Goal: Transaction & Acquisition: Purchase product/service

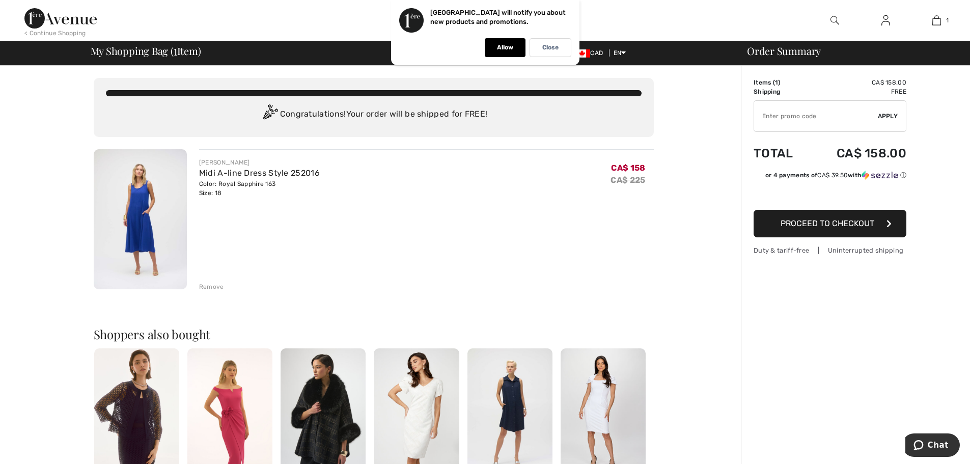
click at [845, 222] on span "Proceed to Checkout" at bounding box center [827, 223] width 94 height 10
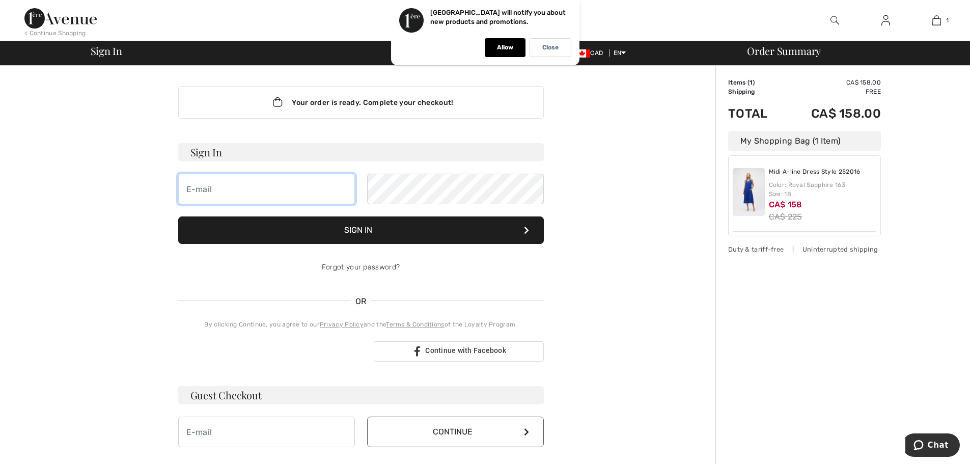
click at [217, 185] on input "email" at bounding box center [266, 189] width 177 height 31
type input "diananova@videotron.ca"
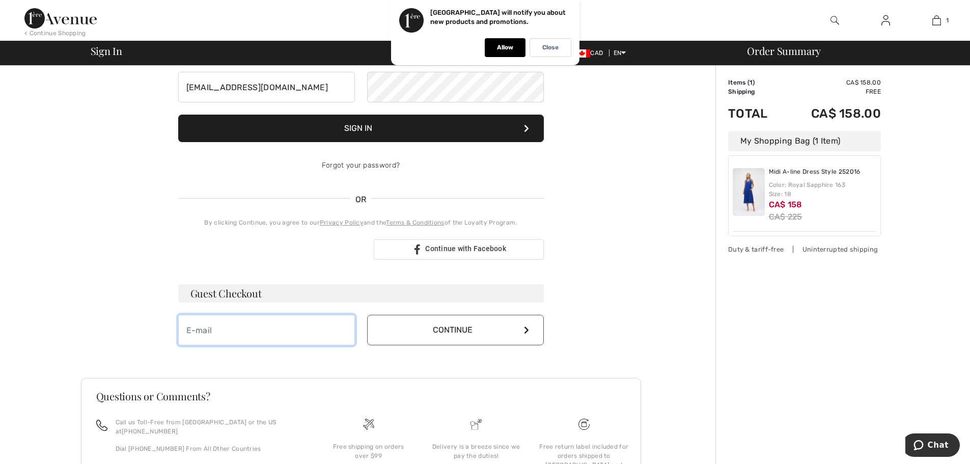
click at [234, 330] on input "email" at bounding box center [266, 330] width 177 height 31
type input "[EMAIL_ADDRESS][DOMAIN_NAME]"
click at [487, 324] on button "Continue" at bounding box center [455, 330] width 177 height 31
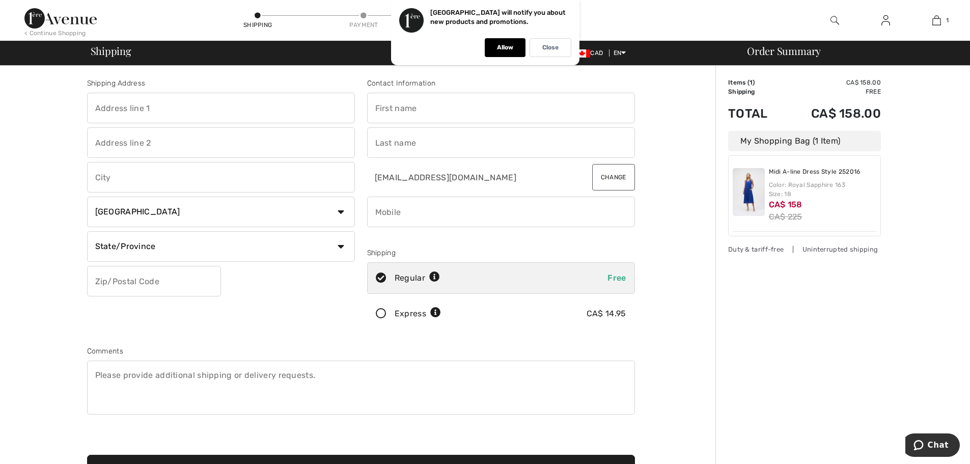
click at [153, 110] on input "text" at bounding box center [221, 108] width 268 height 31
type input "[STREET_ADDRESS][PERSON_NAME]"
type input "Pointe-Claire"
select select "QC"
type input "H9R 0C5"
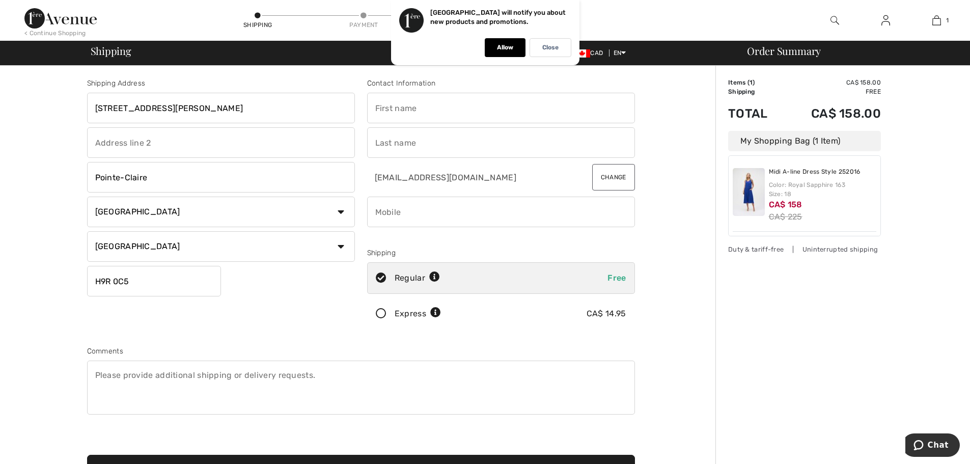
type input "Diana"
type input "[PERSON_NAME]"
type input "5145053549"
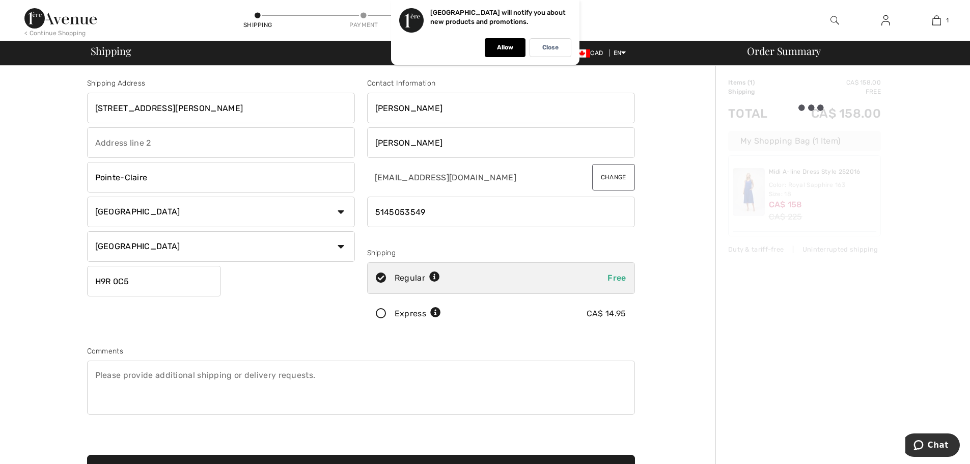
type input "H9R0C5"
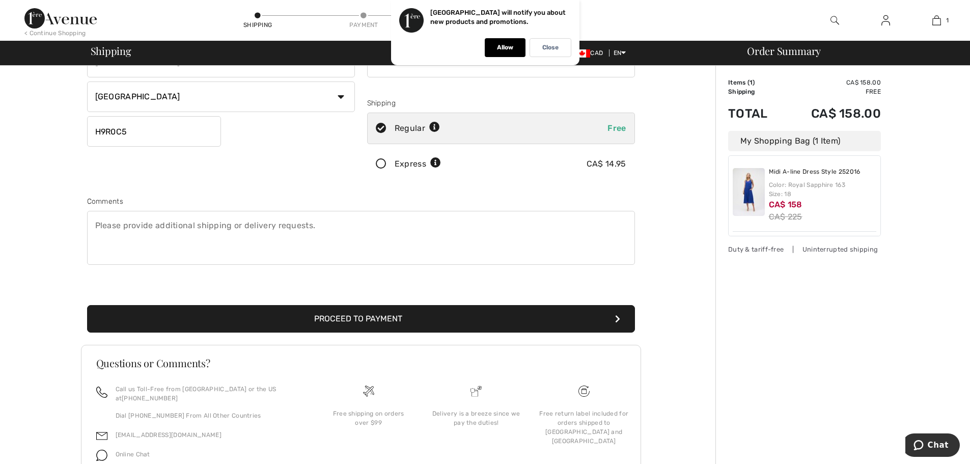
scroll to position [89, 0]
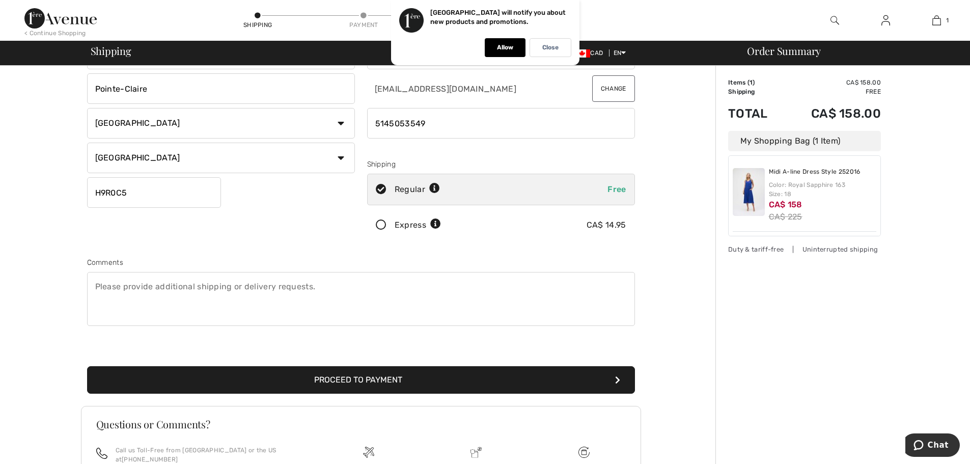
click at [403, 379] on button "Proceed to Payment" at bounding box center [361, 379] width 548 height 27
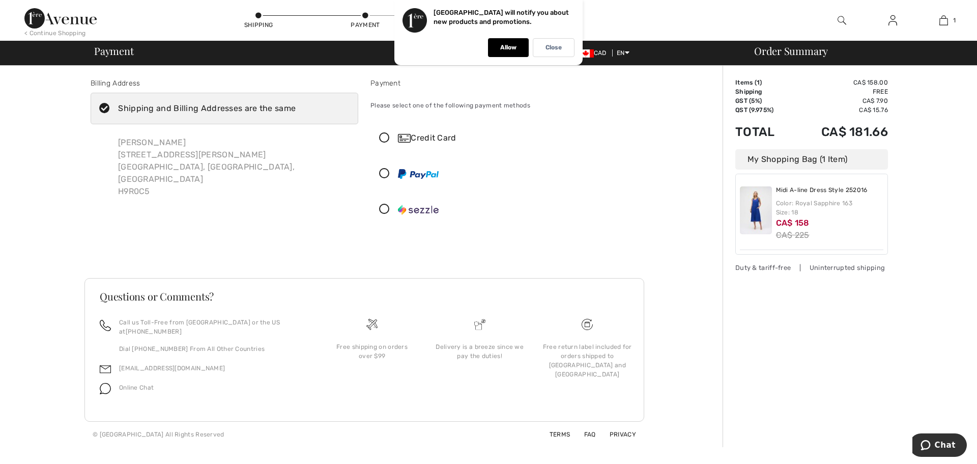
click at [388, 136] on icon at bounding box center [384, 138] width 27 height 11
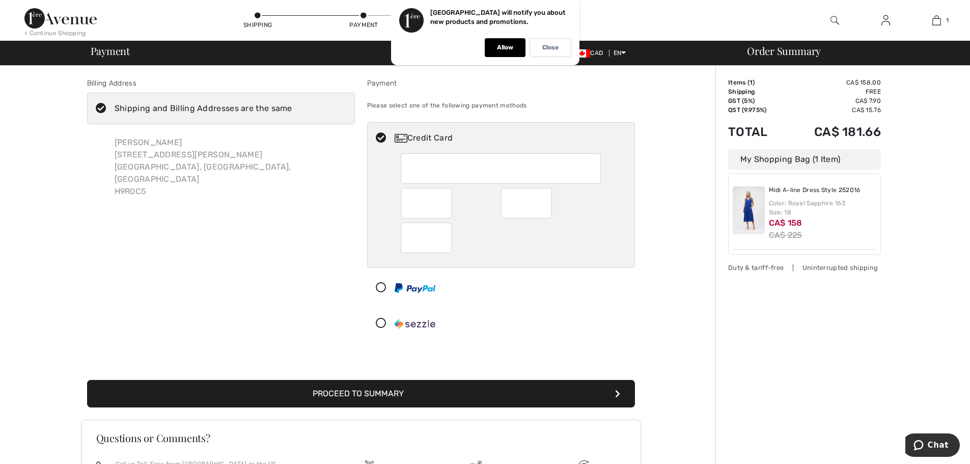
click at [515, 296] on div at bounding box center [496, 287] width 259 height 31
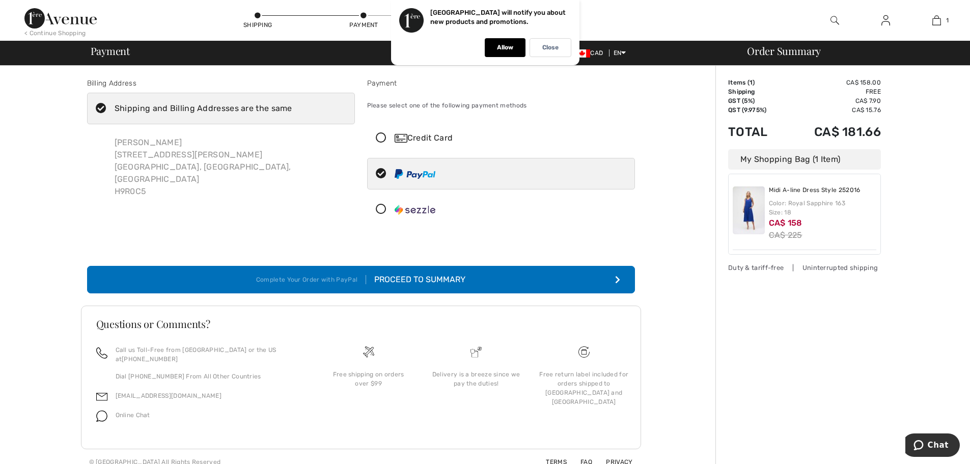
click at [453, 274] on div "Proceed to Summary" at bounding box center [415, 279] width 99 height 12
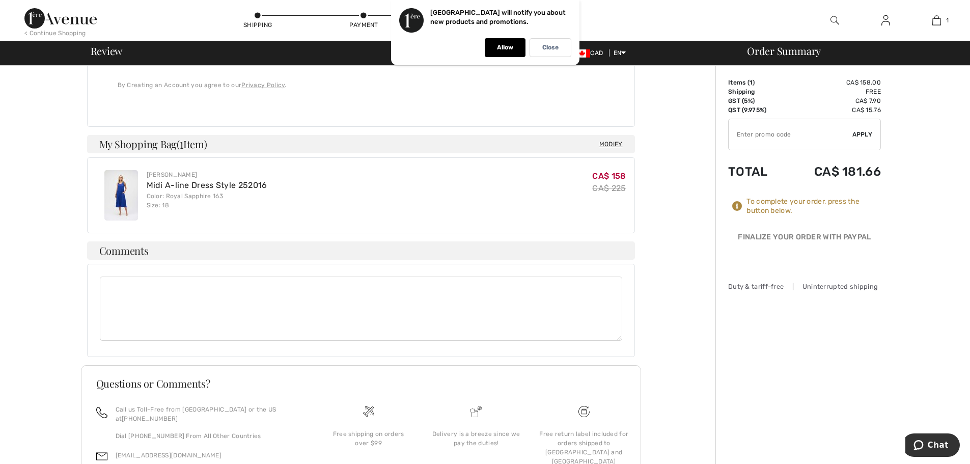
scroll to position [456, 0]
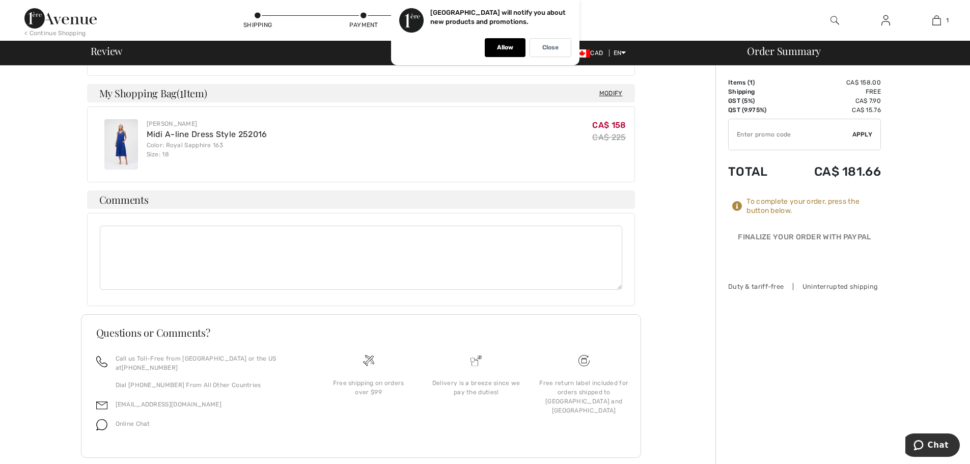
click at [821, 370] on div "Order Summary Details Items ( 1 ) CA$ 158.00 Promo code CA$ 0.00 Shipping Free …" at bounding box center [842, 46] width 254 height 873
click at [756, 389] on div "Order Summary Details Items ( 1 ) CA$ 158.00 Promo code CA$ 0.00 Shipping Free …" at bounding box center [842, 46] width 254 height 873
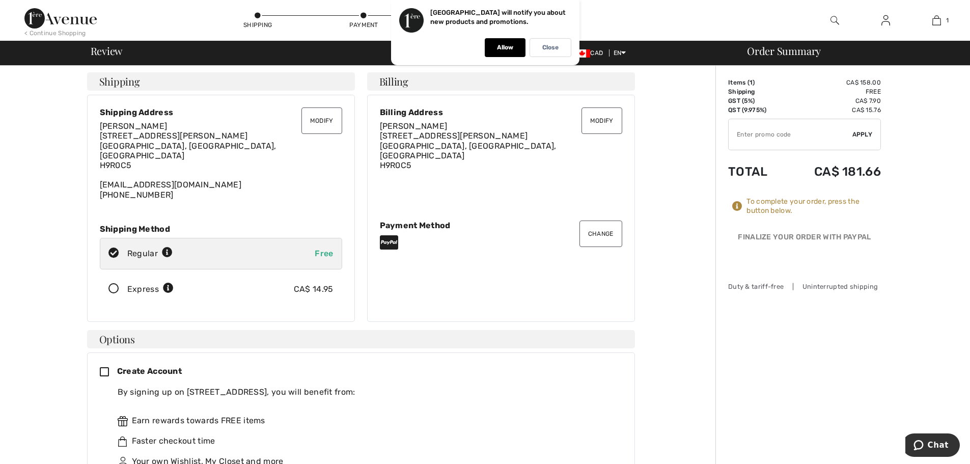
scroll to position [0, 0]
click at [802, 130] on input "TEXT" at bounding box center [790, 134] width 124 height 31
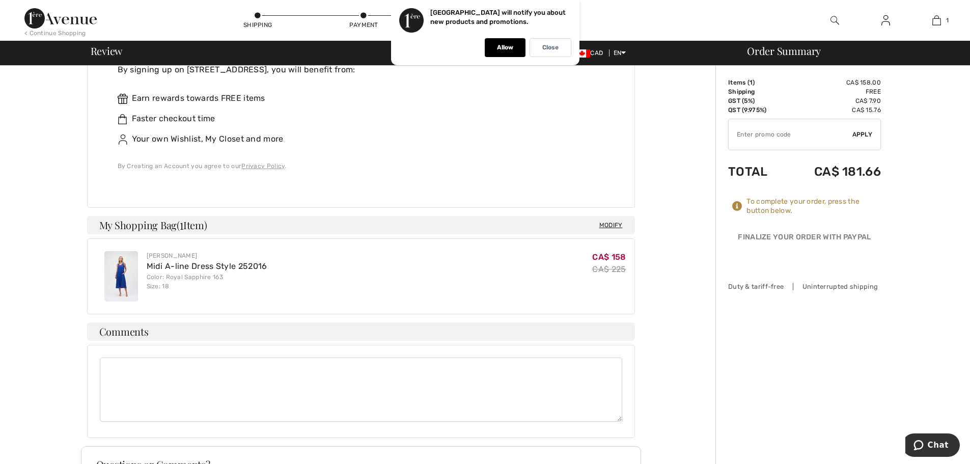
scroll to position [356, 0]
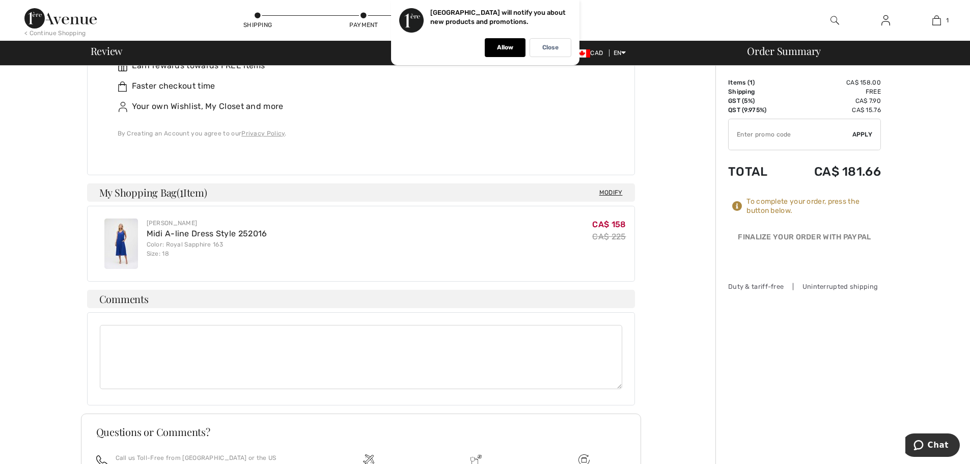
click at [942, 132] on div "Order Summary Details Items ( 1 ) CA$ 158.00 Promo code CA$ 0.00 Shipping Free …" at bounding box center [842, 145] width 254 height 873
click at [784, 201] on div "To complete your order, press the button below." at bounding box center [813, 206] width 134 height 18
click at [736, 208] on icon at bounding box center [737, 206] width 10 height 10
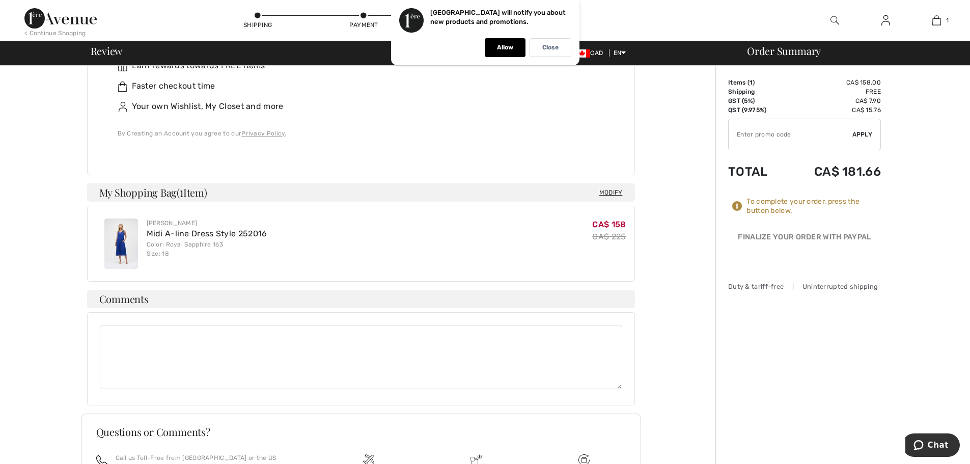
scroll to position [456, 0]
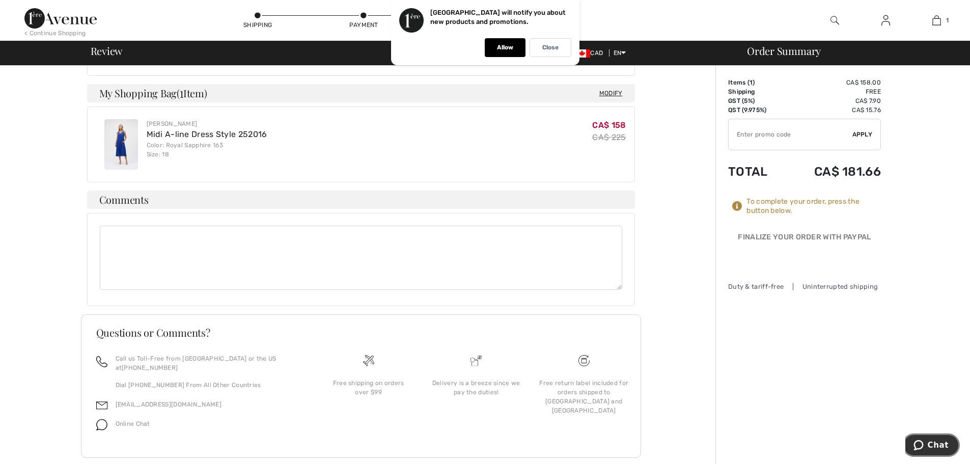
click at [935, 443] on span "Chat" at bounding box center [937, 444] width 21 height 9
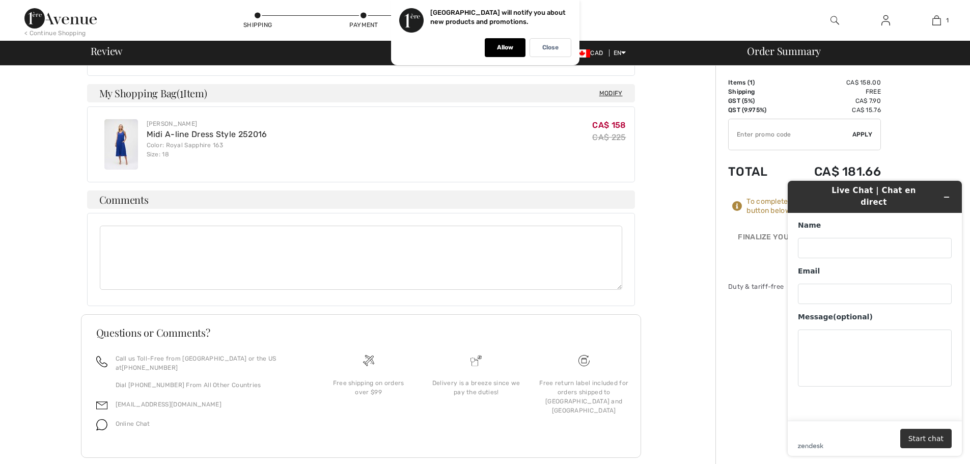
click at [770, 403] on div "Order Summary Details Items ( 1 ) CA$ 158.00 Promo code CA$ 0.00 Shipping Free …" at bounding box center [842, 46] width 254 height 873
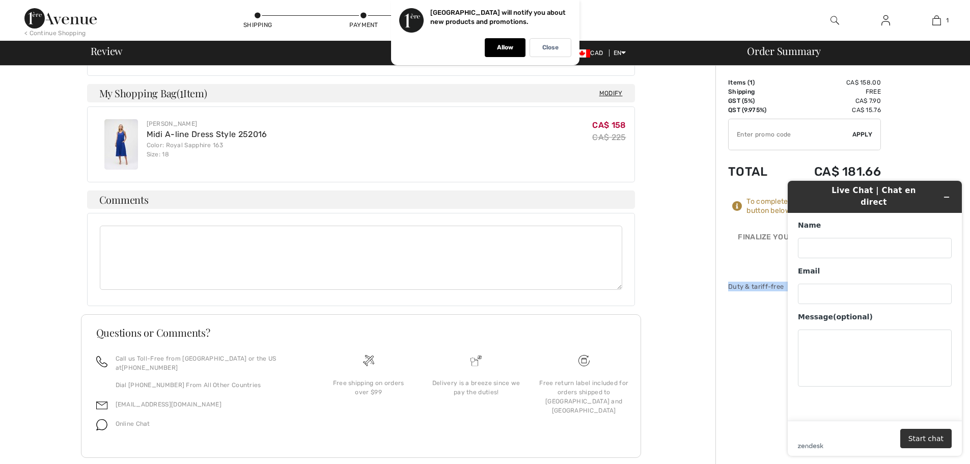
click at [949, 137] on div "Order Summary Details Items ( 1 ) CA$ 158.00 Promo code CA$ 0.00 Shipping Free …" at bounding box center [842, 46] width 254 height 873
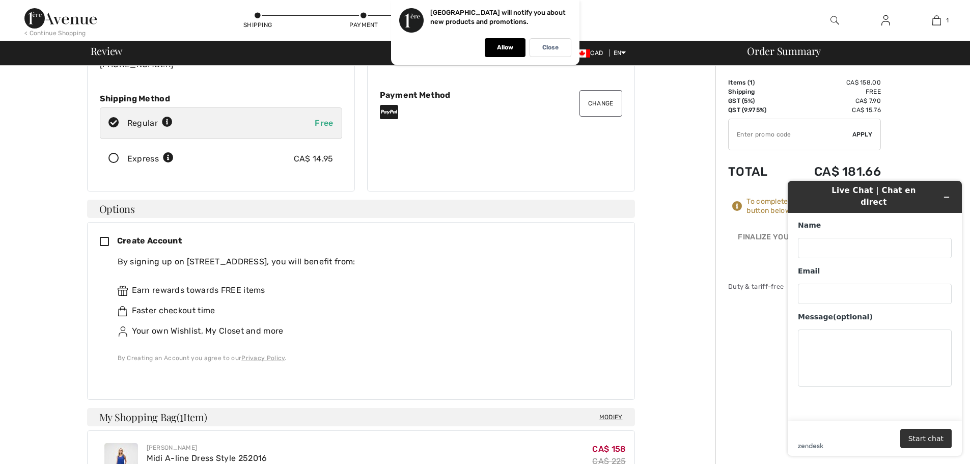
scroll to position [99, 0]
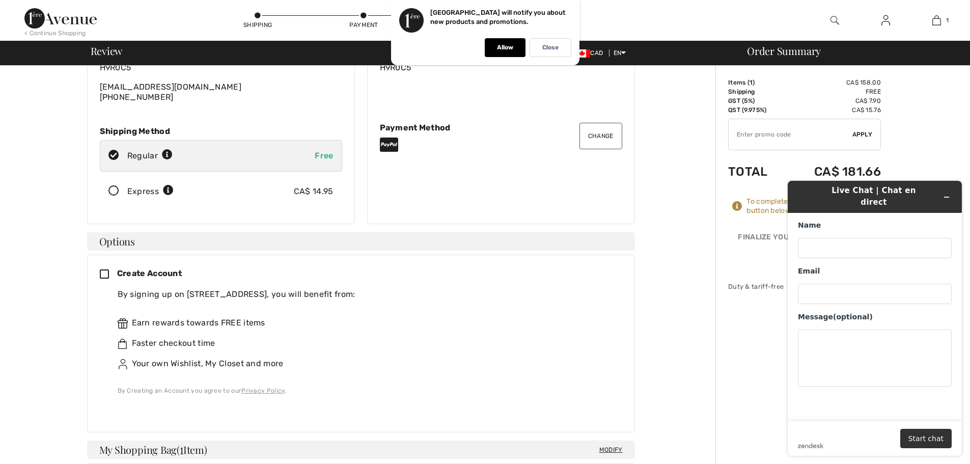
click at [914, 192] on h1 "Live Chat | Chat en direct" at bounding box center [873, 196] width 101 height 23
click at [753, 373] on div "Order Summary Details Items ( 1 ) CA$ 158.00 Promo code CA$ 0.00 Shipping Free …" at bounding box center [842, 402] width 254 height 873
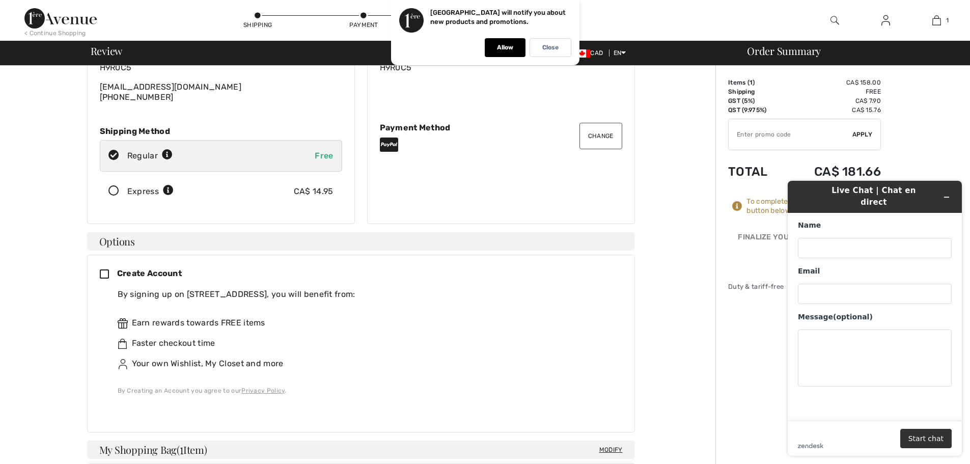
click at [692, 173] on div "To complete your order, scroll below. Shipping Modify Modify Shipping Address D…" at bounding box center [360, 402] width 709 height 873
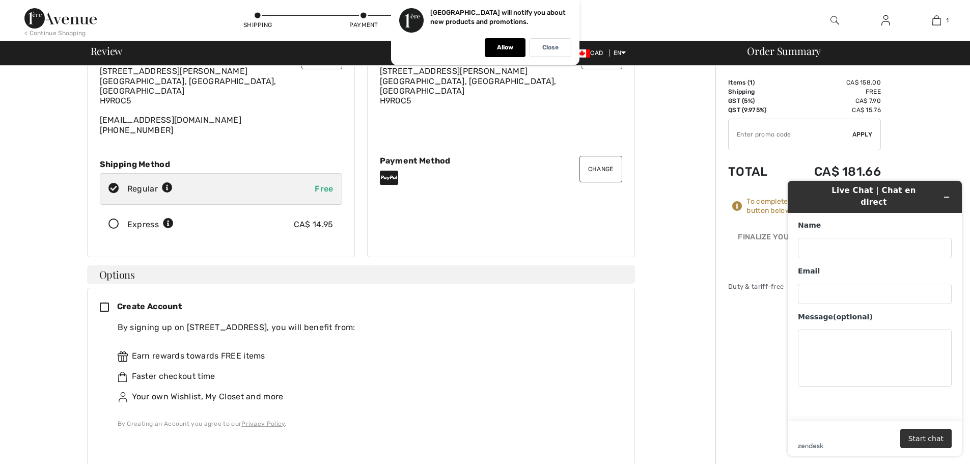
scroll to position [0, 0]
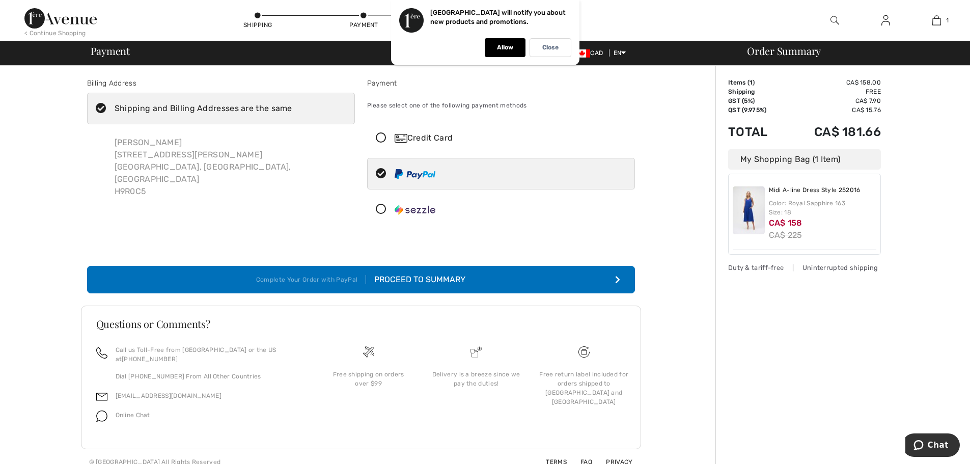
click at [383, 136] on icon at bounding box center [380, 138] width 27 height 11
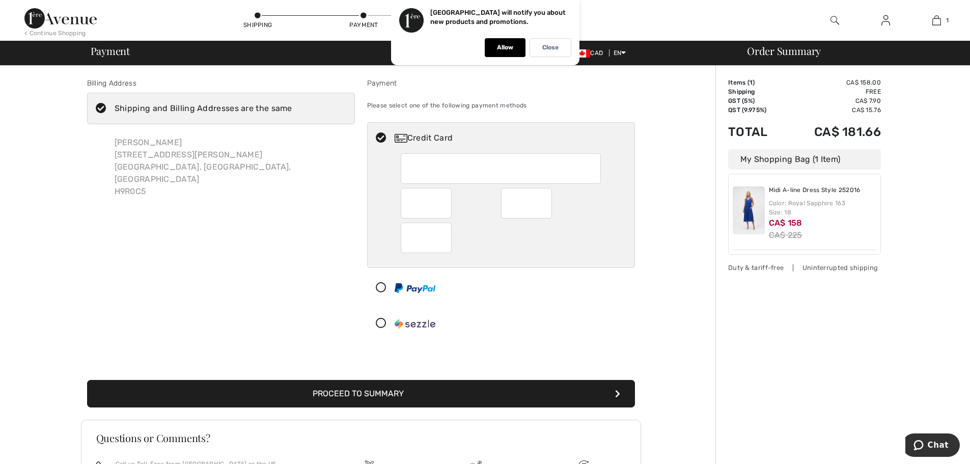
click at [366, 394] on button "Proceed to Summary" at bounding box center [361, 393] width 548 height 27
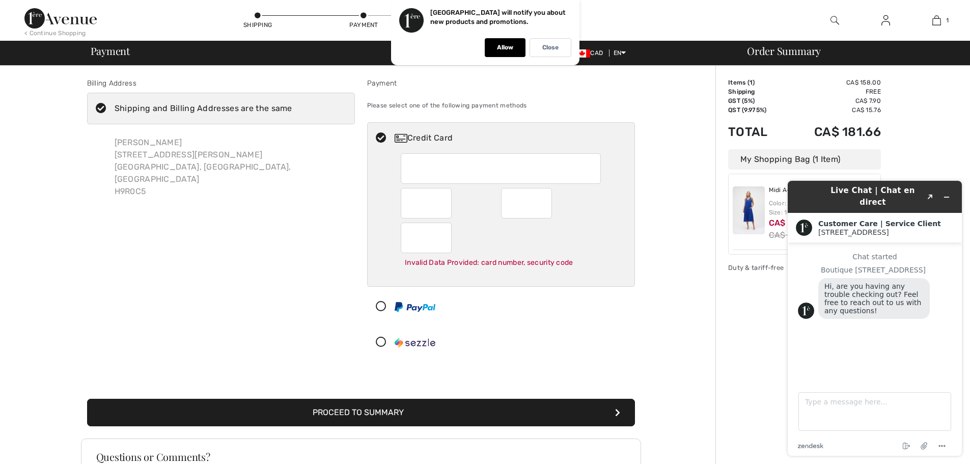
click at [490, 414] on button "Proceed to Summary" at bounding box center [361, 412] width 548 height 27
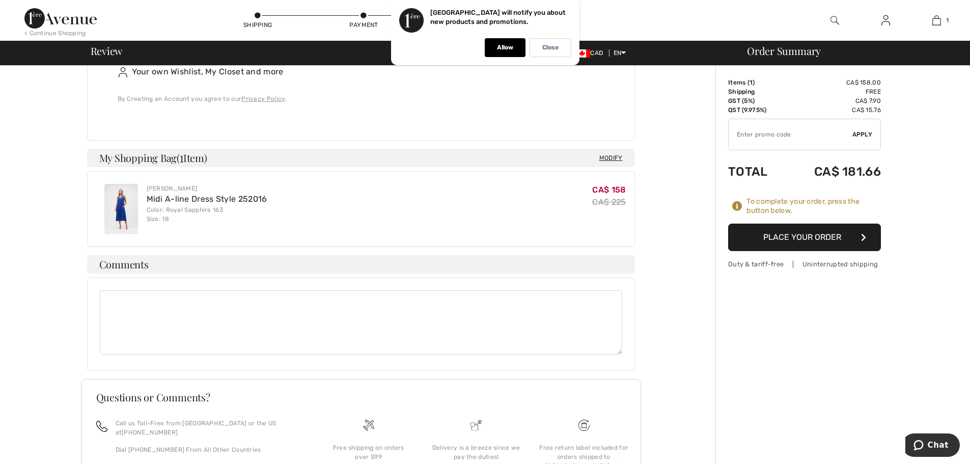
scroll to position [407, 0]
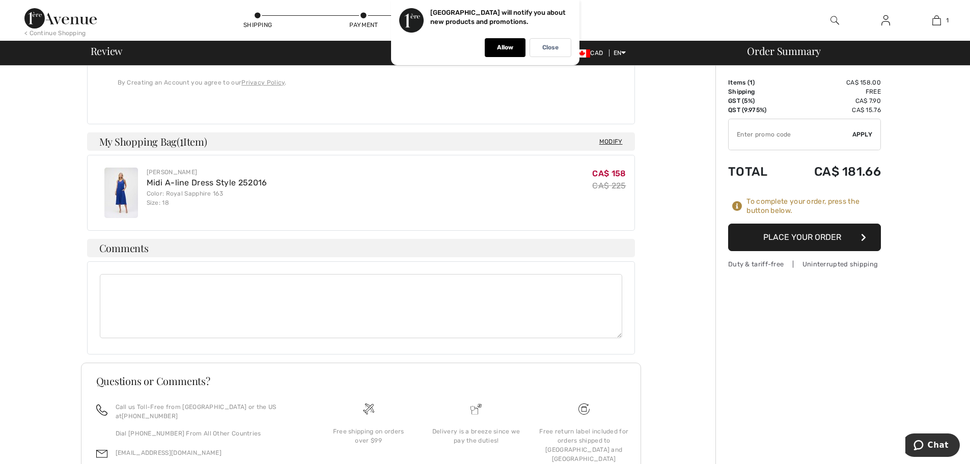
click at [817, 236] on button "Place Your Order" at bounding box center [804, 236] width 153 height 27
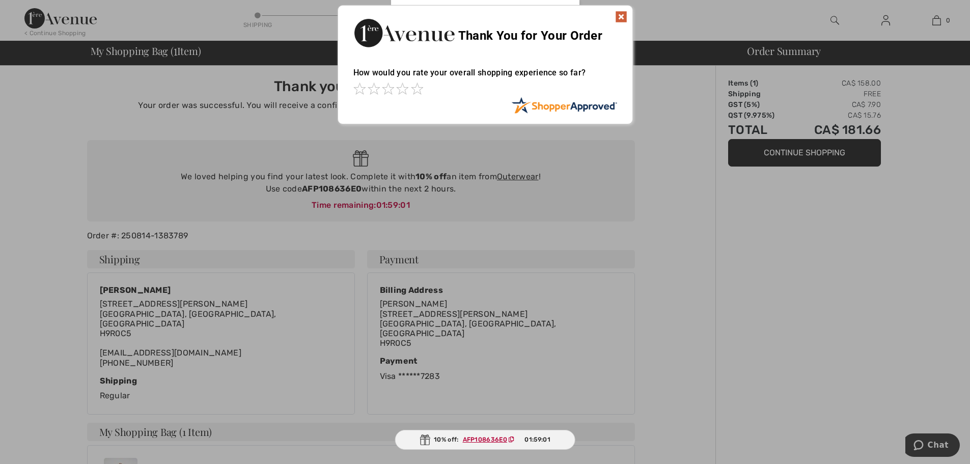
click at [619, 13] on img at bounding box center [621, 17] width 12 height 12
